Goal: Transaction & Acquisition: Purchase product/service

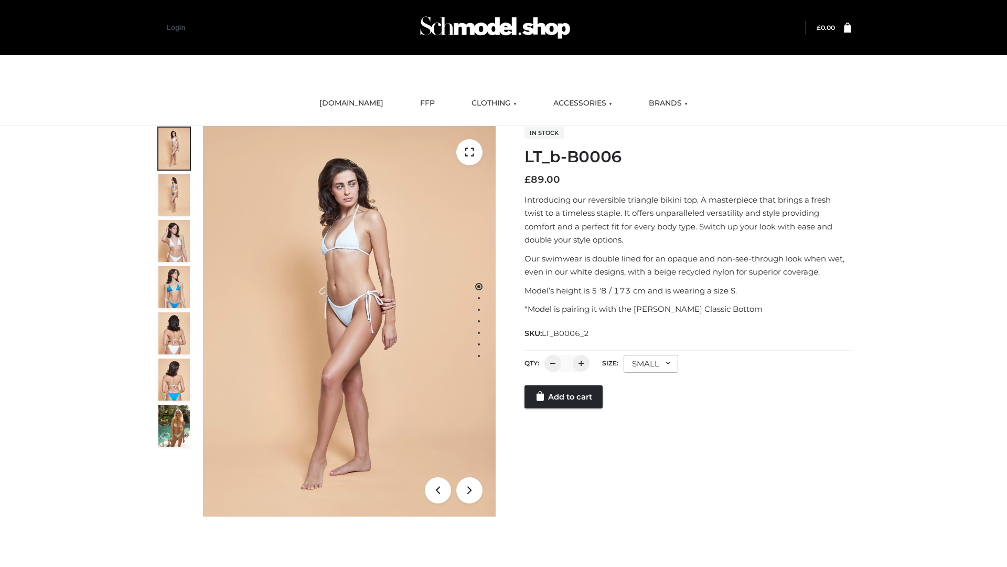
click at [565, 408] on link "Add to cart" at bounding box center [564, 396] width 78 height 23
